Goal: Transaction & Acquisition: Download file/media

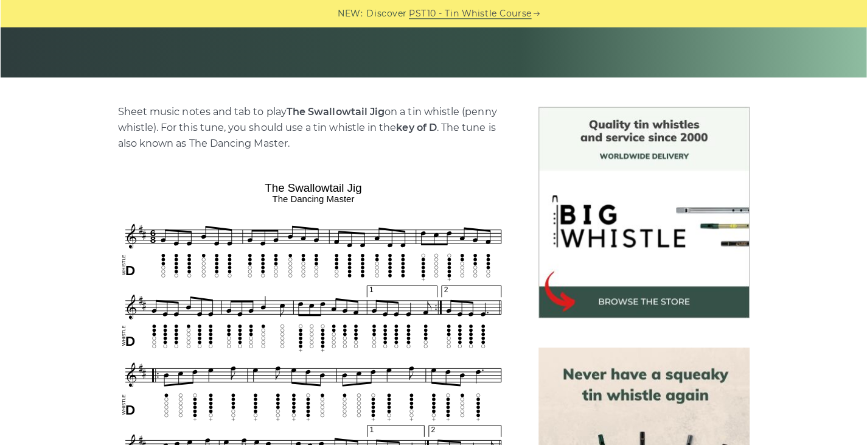
scroll to position [182, 0]
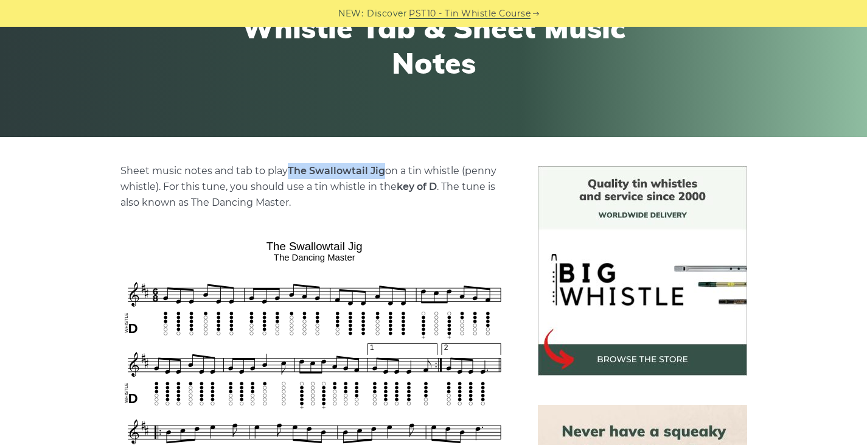
drag, startPoint x: 287, startPoint y: 170, endPoint x: 383, endPoint y: 168, distance: 96.1
click at [383, 168] on p "Sheet music notes and tab to play The Swallowtail Jig on a tin whistle ([PERSON…" at bounding box center [314, 186] width 388 height 47
copy strong "The Swallowtail Jig"
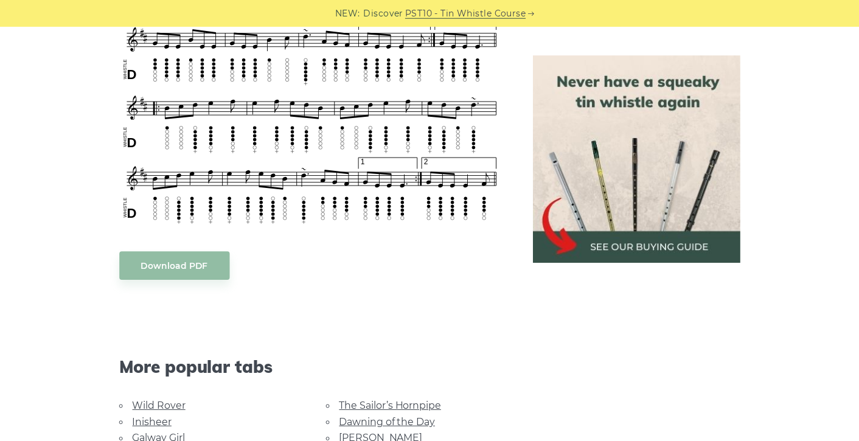
scroll to position [791, 0]
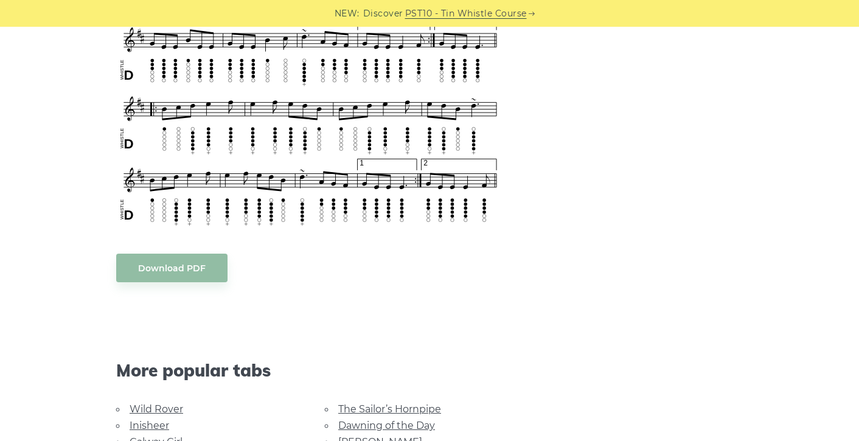
drag, startPoint x: 266, startPoint y: 105, endPoint x: 340, endPoint y: 316, distance: 223.5
click at [340, 316] on div "More popular tabs" at bounding box center [310, 354] width 417 height 94
click at [195, 269] on link "Download PDF" at bounding box center [171, 268] width 111 height 29
